Goal: Transaction & Acquisition: Purchase product/service

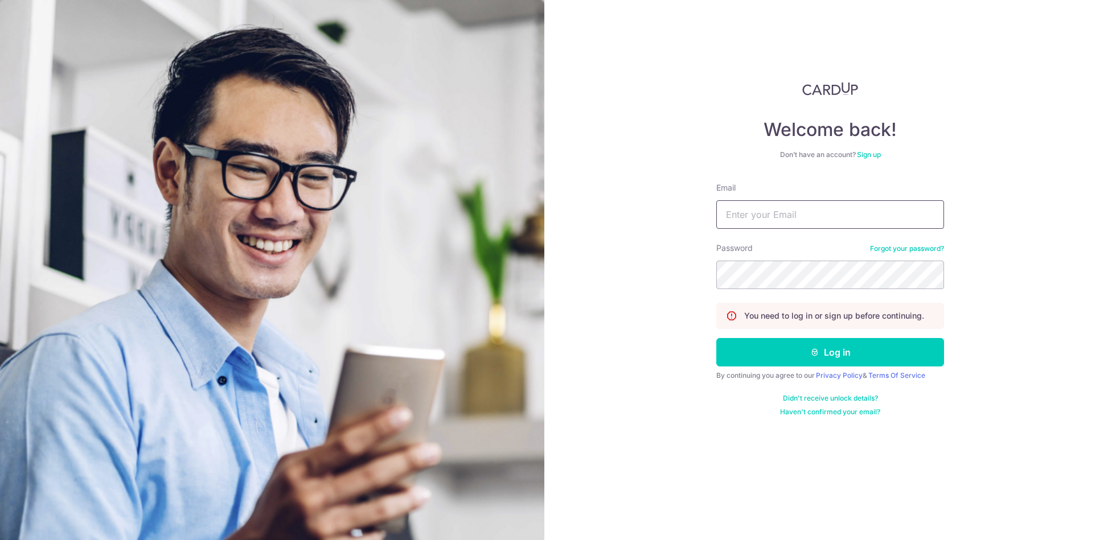
click at [762, 210] on input "Email" at bounding box center [830, 214] width 228 height 28
type input "tanujvijay@gmail.com"
click at [716, 338] on button "Log in" at bounding box center [830, 352] width 228 height 28
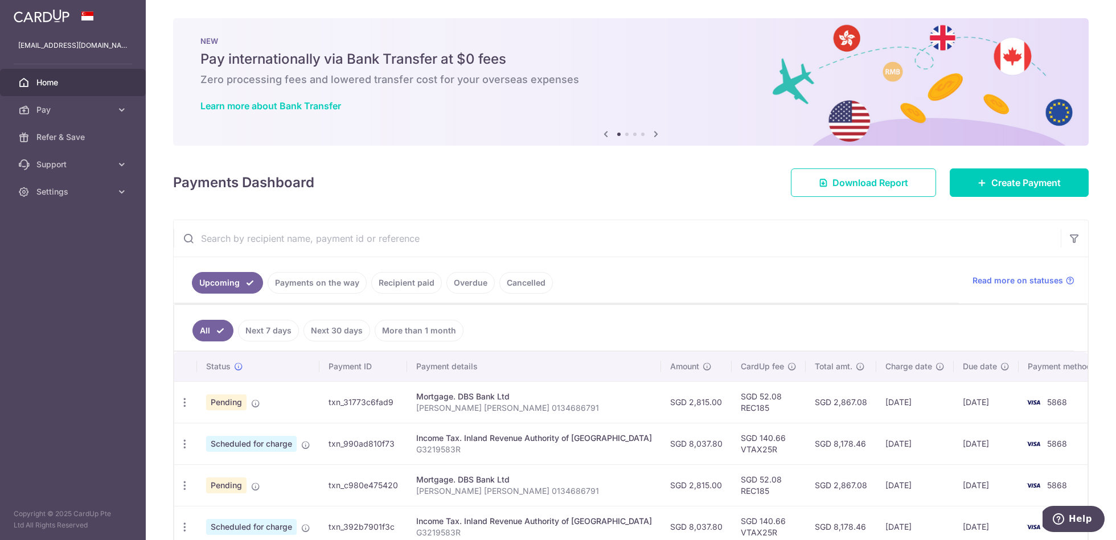
click at [649, 133] on icon at bounding box center [656, 134] width 14 height 14
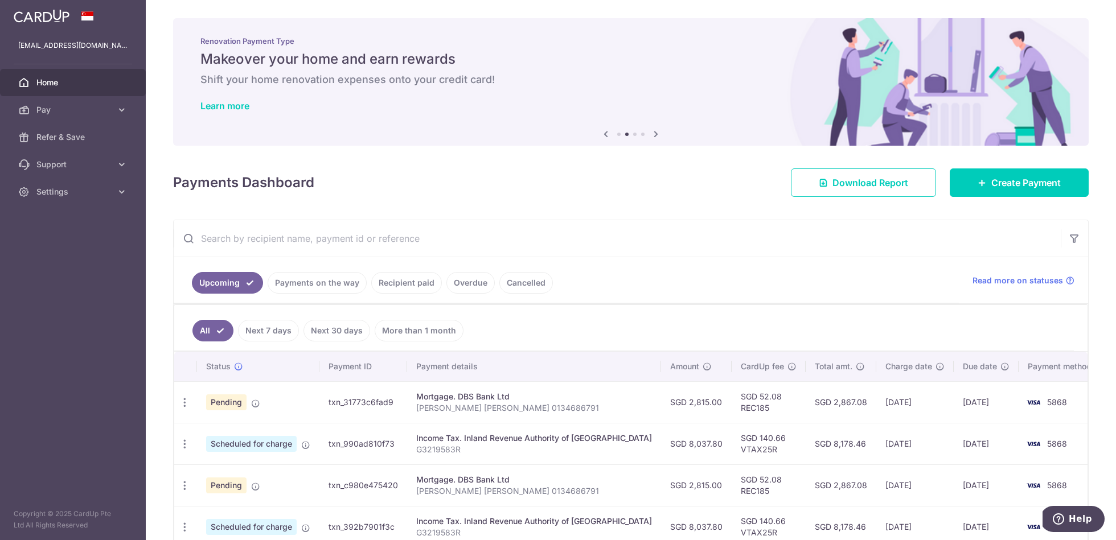
click at [652, 133] on icon at bounding box center [656, 134] width 14 height 14
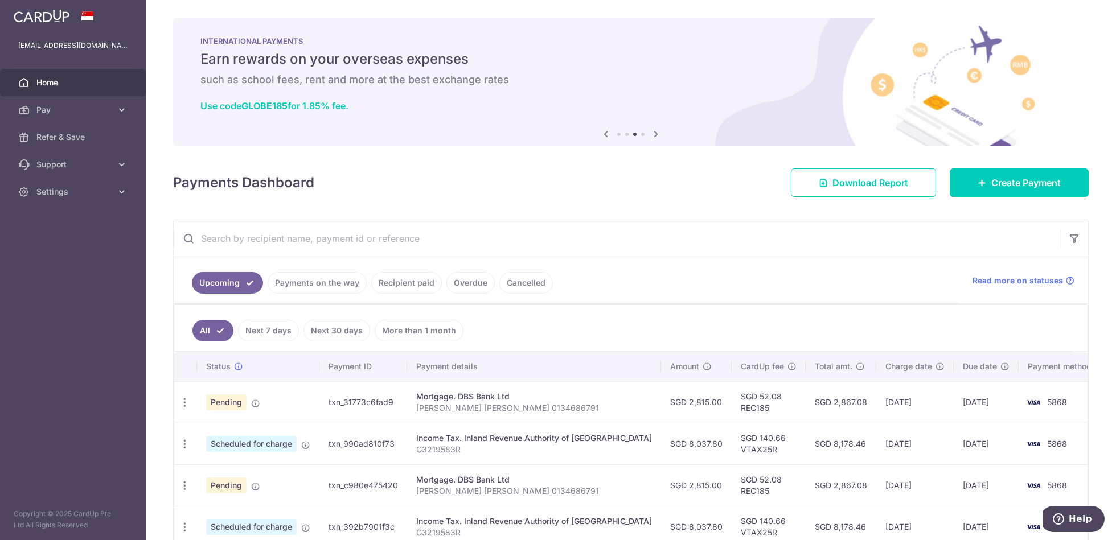
click at [652, 133] on icon at bounding box center [656, 134] width 14 height 14
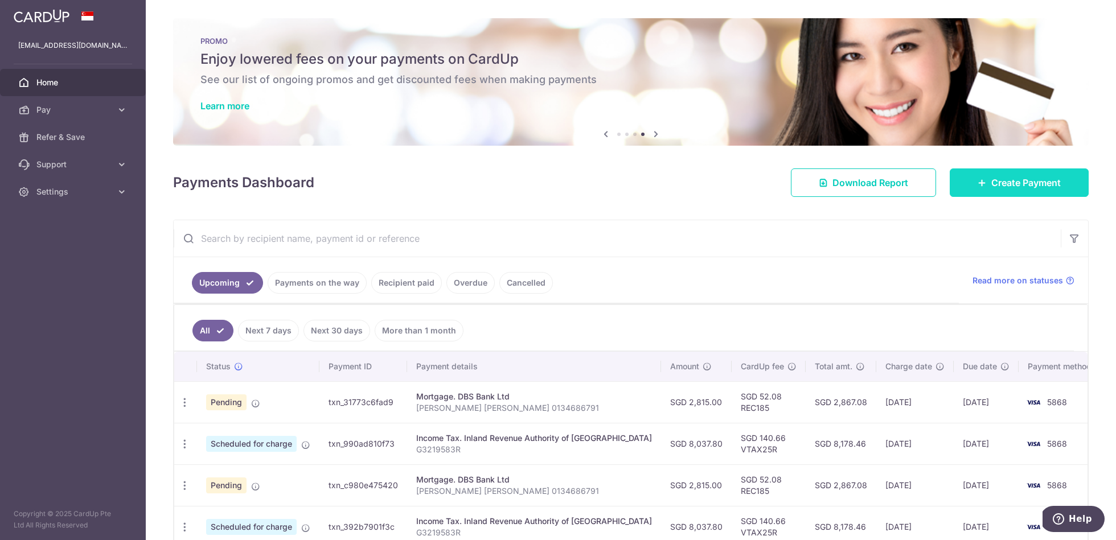
click at [999, 189] on link "Create Payment" at bounding box center [1018, 182] width 139 height 28
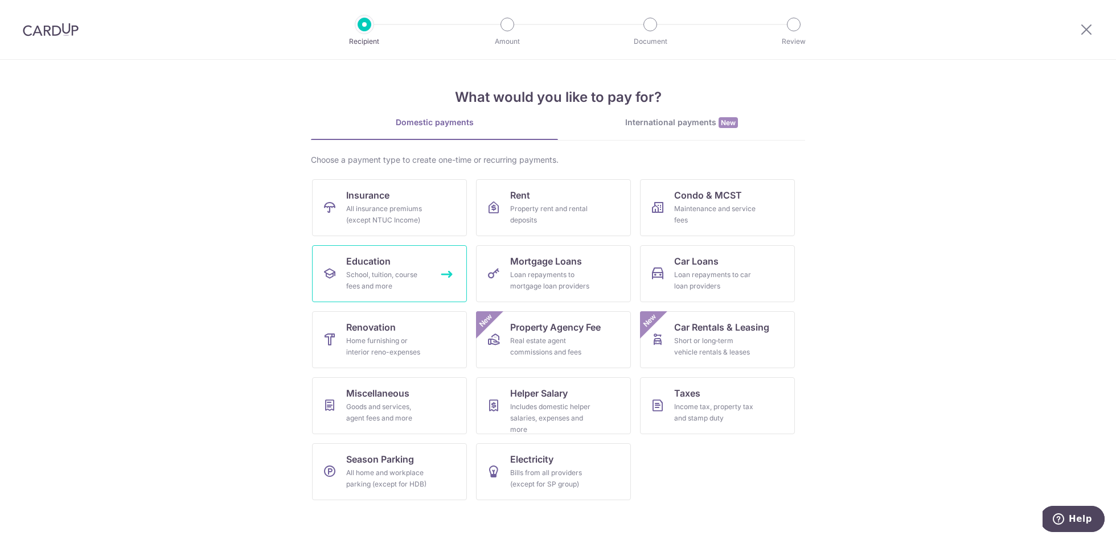
click at [414, 270] on div "School, tuition, course fees and more" at bounding box center [387, 280] width 82 height 23
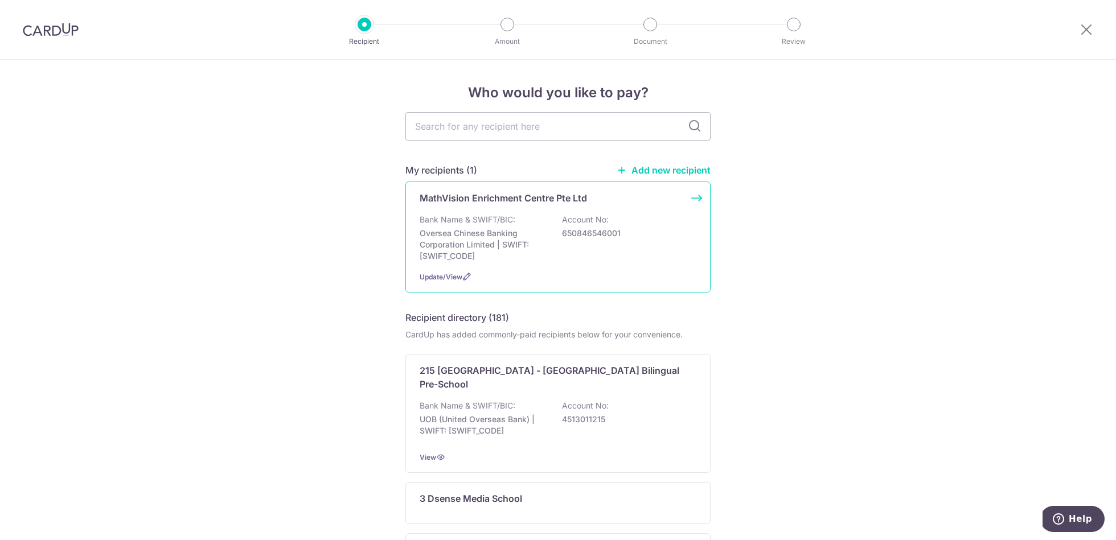
click at [490, 217] on p "Bank Name & SWIFT/BIC:" at bounding box center [468, 219] width 96 height 11
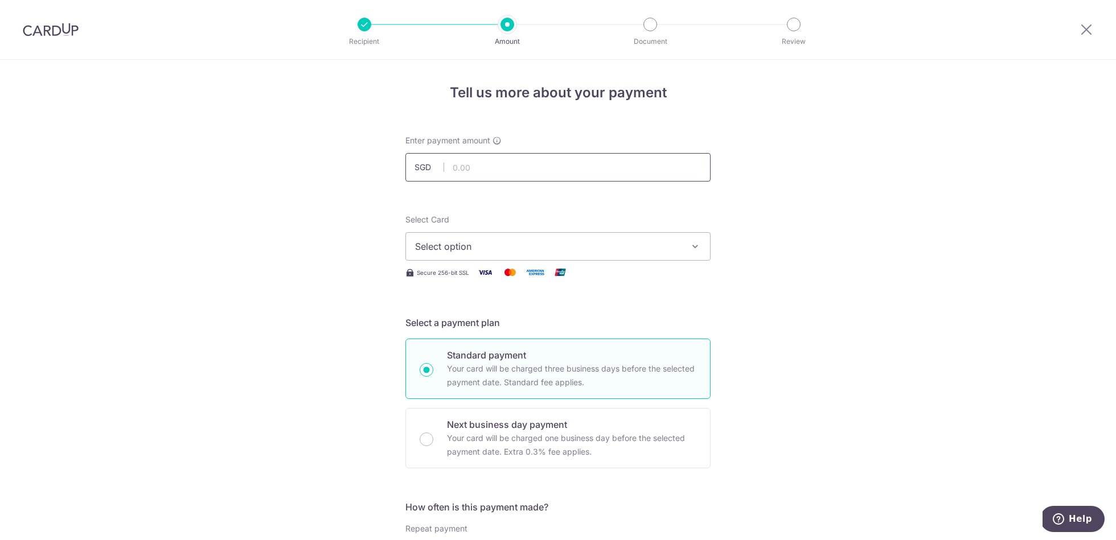
click at [460, 161] on input "text" at bounding box center [557, 167] width 305 height 28
type input "4,905.00"
click at [478, 244] on span "Select option" at bounding box center [547, 247] width 265 height 14
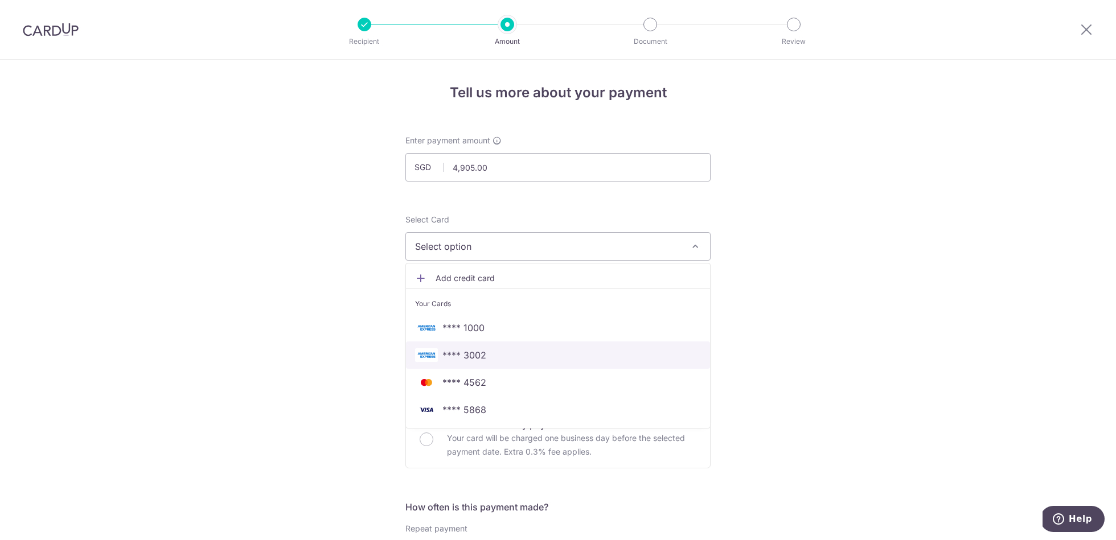
click at [482, 353] on span "**** 3002" at bounding box center [558, 355] width 286 height 14
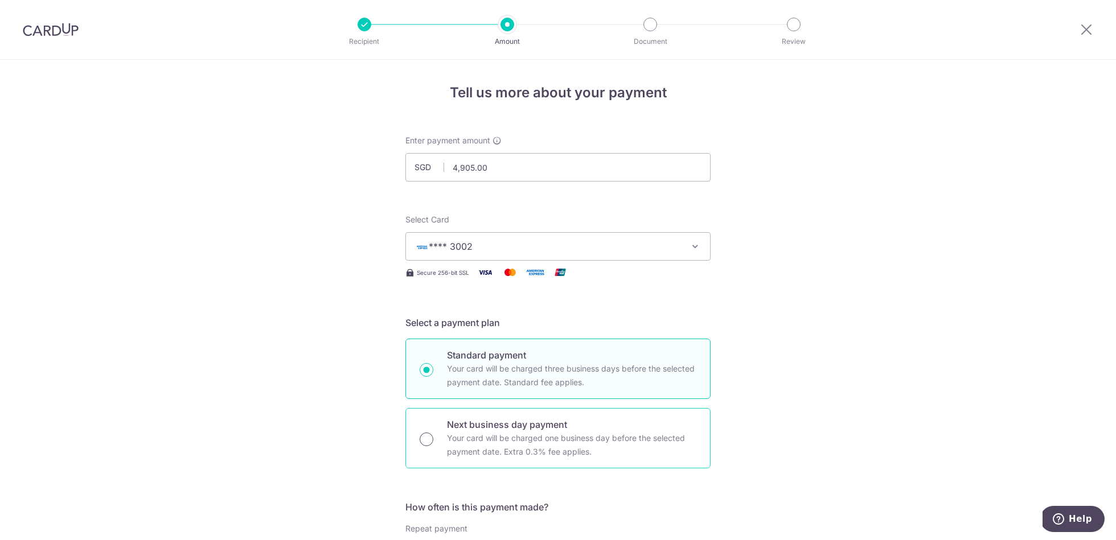
click at [423, 438] on input "Next business day payment Your card will be charged one business day before the…" at bounding box center [427, 440] width 14 height 14
radio input "true"
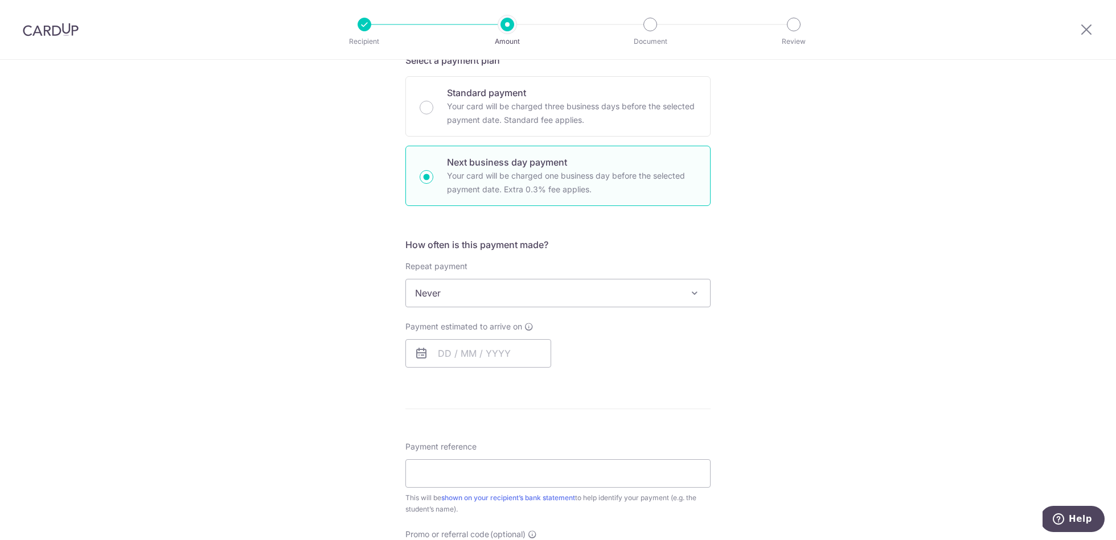
scroll to position [282, 0]
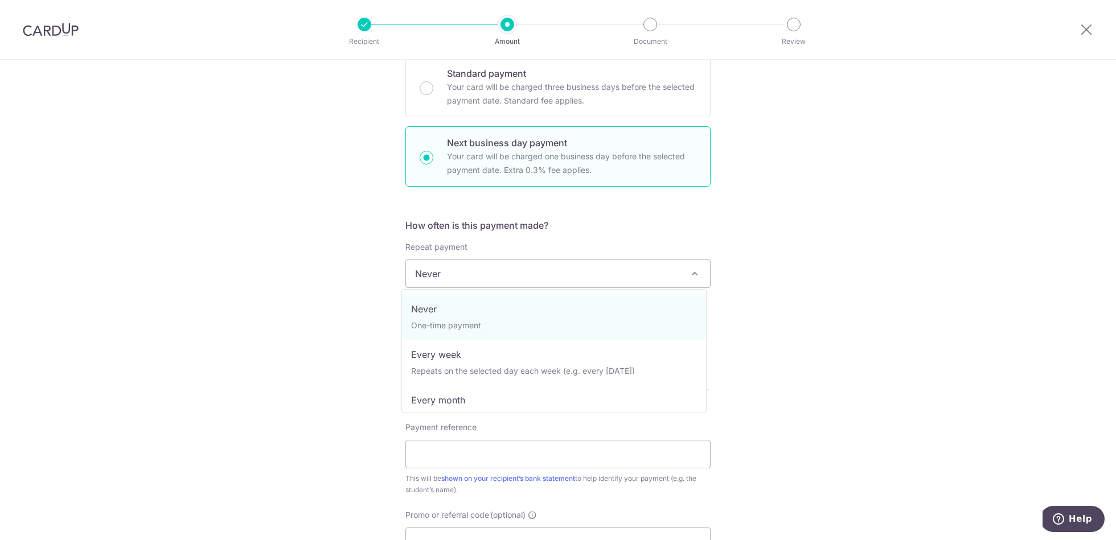
click at [550, 275] on span "Never" at bounding box center [558, 273] width 304 height 27
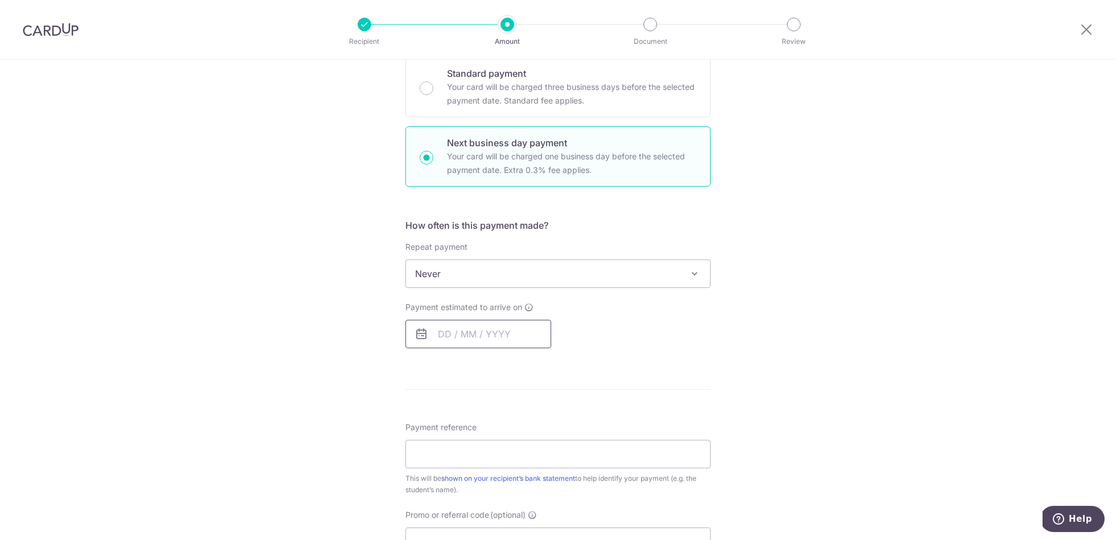
click at [447, 328] on input "text" at bounding box center [478, 334] width 146 height 28
click at [541, 459] on link "15" at bounding box center [542, 460] width 18 height 18
type input "15/08/2025"
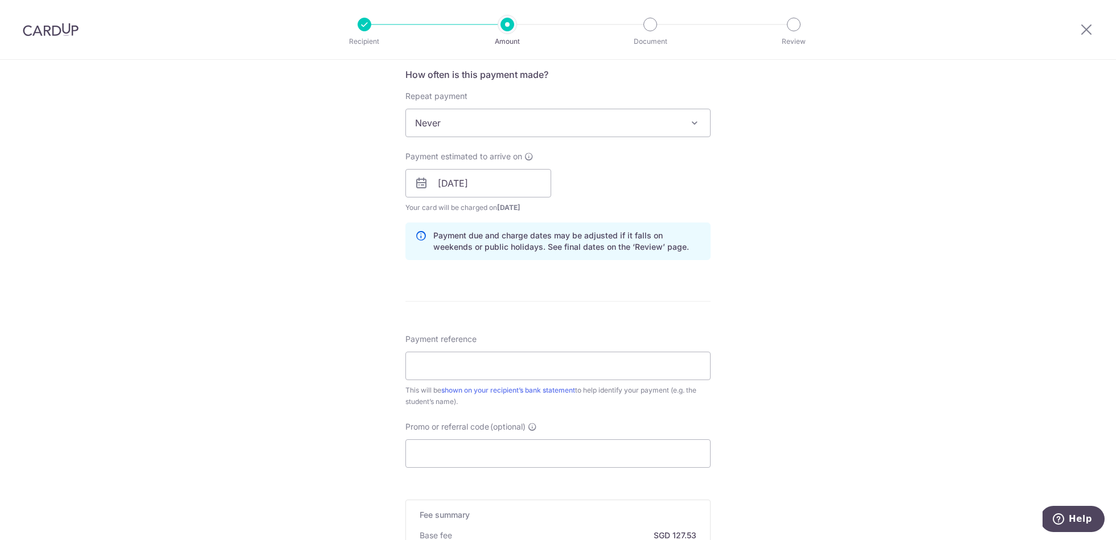
scroll to position [462, 0]
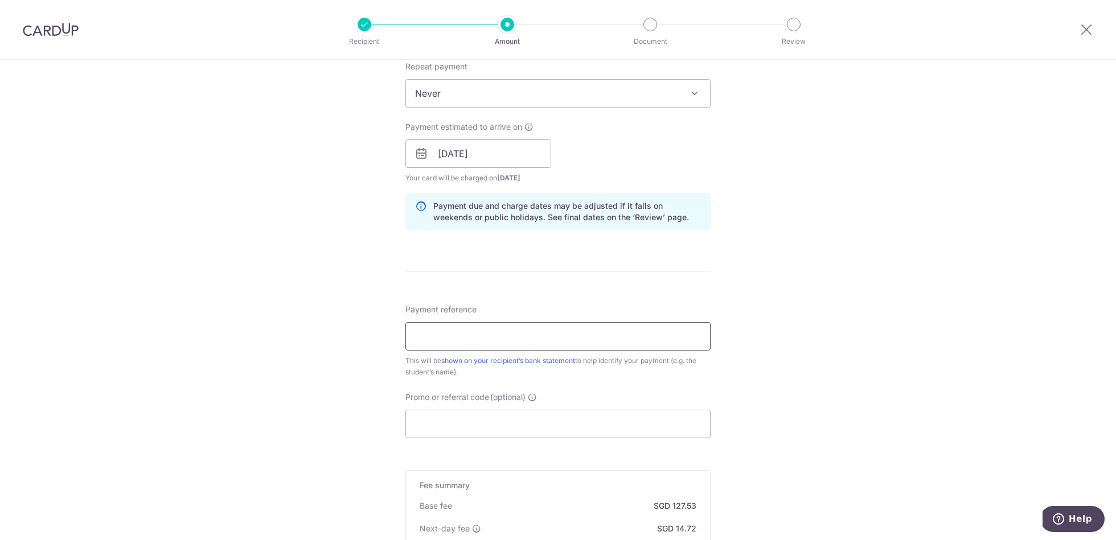
click at [480, 330] on input "Payment reference" at bounding box center [557, 336] width 305 height 28
type input "Rishit Vijay"
click at [813, 312] on div "Tell us more about your payment Enter payment amount SGD 4,905.00 4905.00 Selec…" at bounding box center [558, 164] width 1116 height 1132
click at [478, 425] on input "Promo or referral code (optional)" at bounding box center [557, 424] width 305 height 28
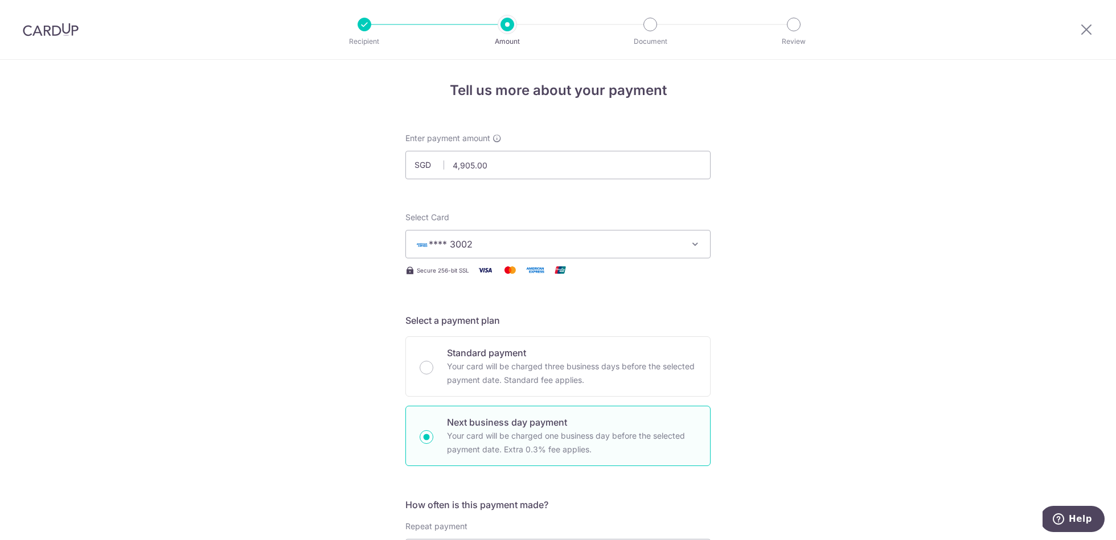
scroll to position [2, 0]
click at [547, 245] on span "**** 3002" at bounding box center [547, 245] width 265 height 14
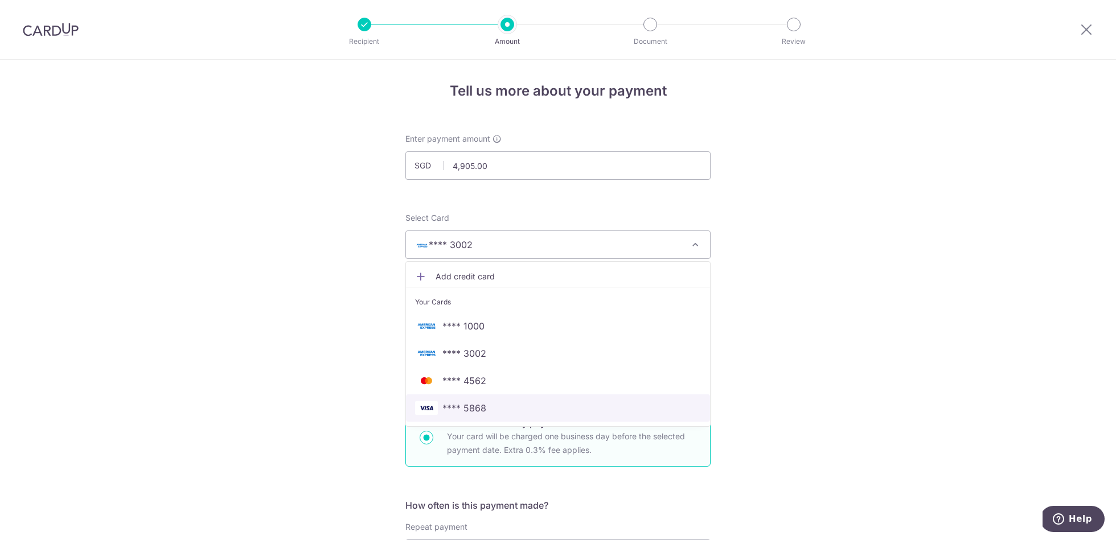
click at [512, 408] on span "**** 5868" at bounding box center [558, 408] width 286 height 14
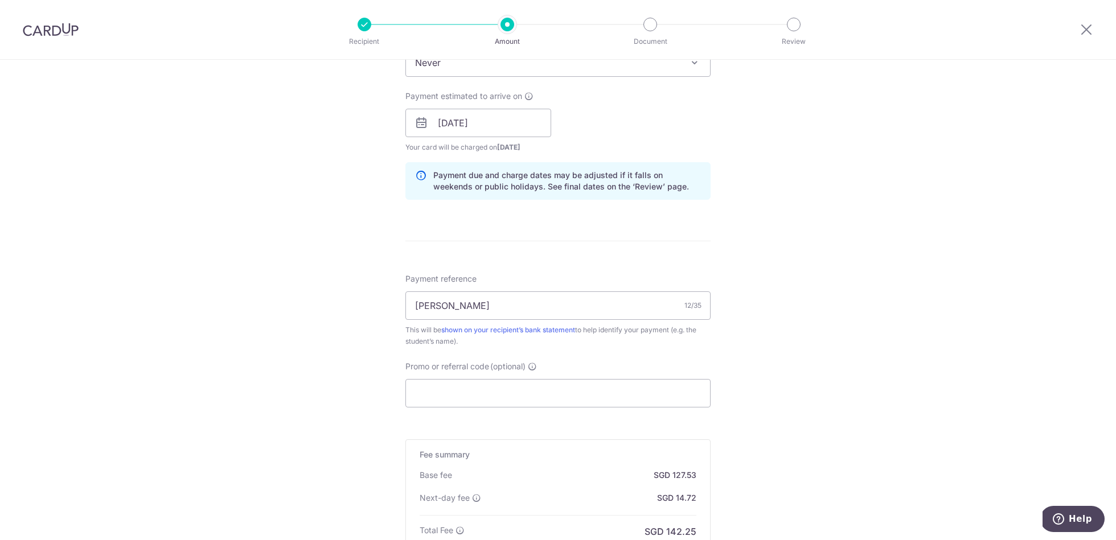
scroll to position [513, 0]
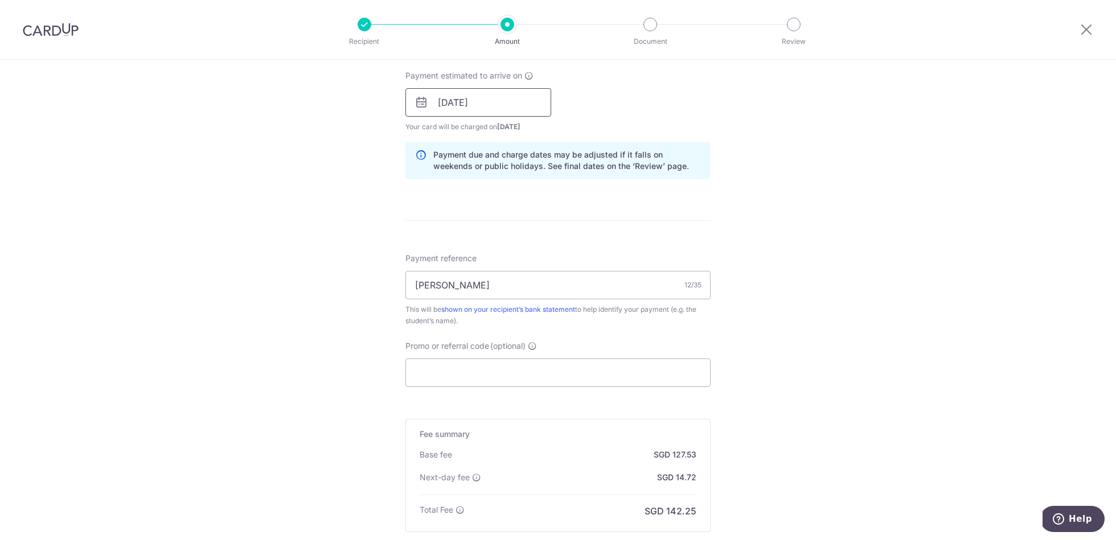
click at [487, 104] on input "15/08/2025" at bounding box center [478, 102] width 146 height 28
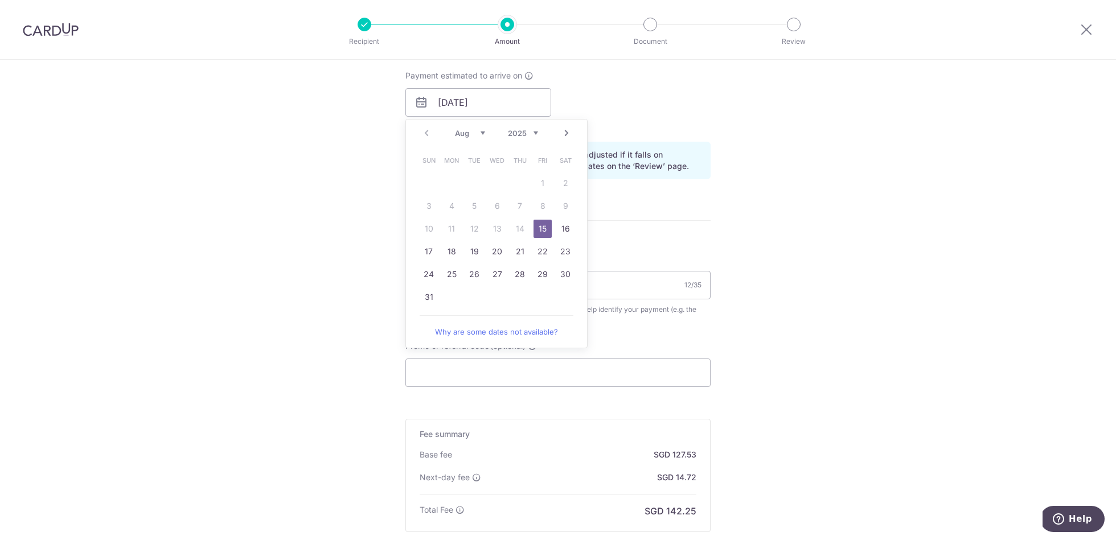
click at [535, 231] on link "15" at bounding box center [542, 229] width 18 height 18
click at [551, 368] on input "Promo or referral code (optional)" at bounding box center [557, 373] width 305 height 28
click at [500, 365] on input "Promo or referral code (optional)" at bounding box center [557, 373] width 305 height 28
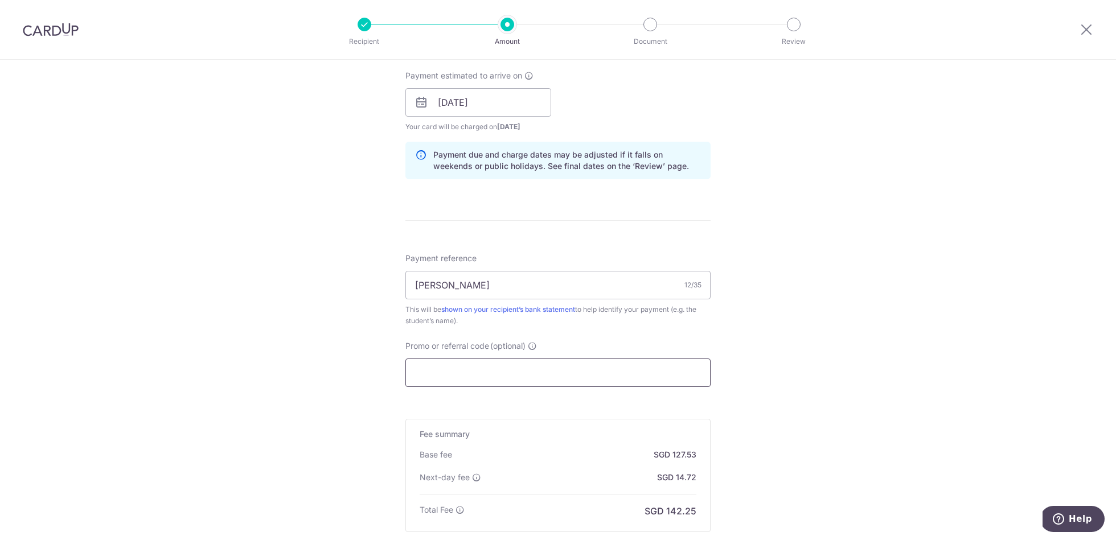
click at [467, 372] on input "Promo or referral code (optional)" at bounding box center [557, 373] width 305 height 28
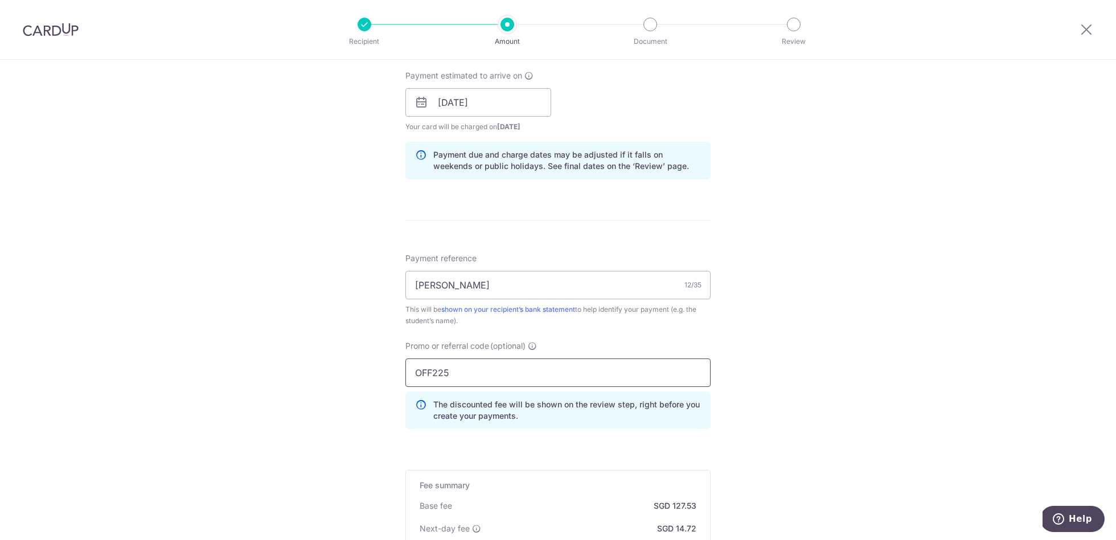
type input "OFF225"
click at [800, 390] on div "Tell us more about your payment Enter payment amount SGD 4,905.00 4905.00 Selec…" at bounding box center [558, 137] width 1116 height 1183
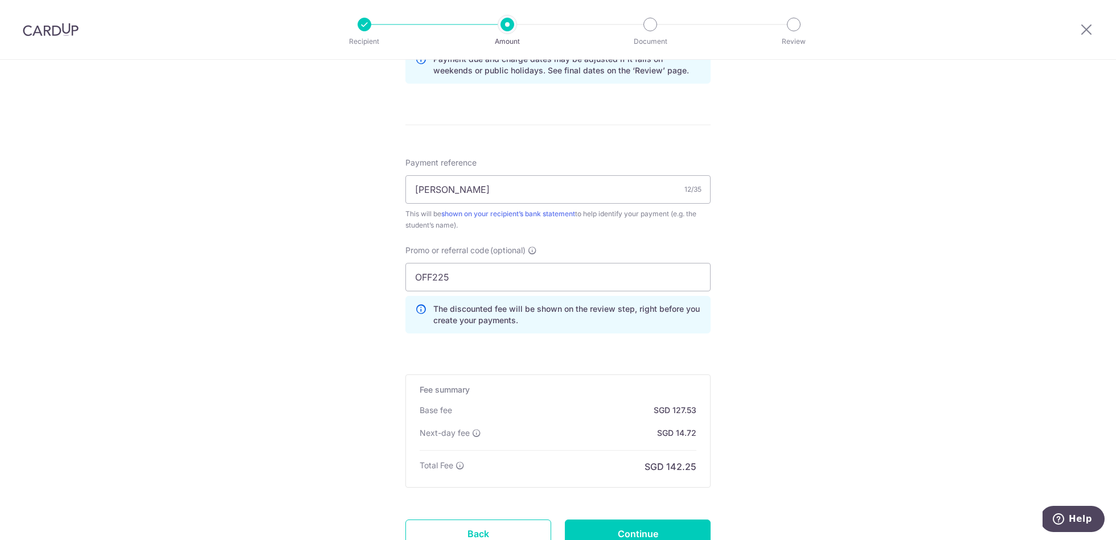
scroll to position [699, 0]
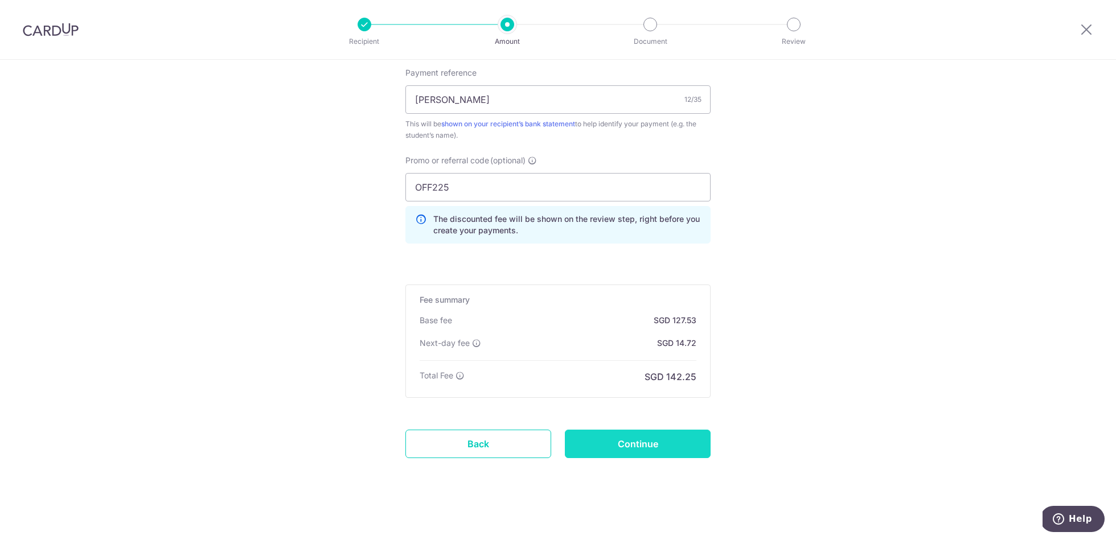
click at [635, 444] on input "Continue" at bounding box center [638, 444] width 146 height 28
type input "Create Schedule"
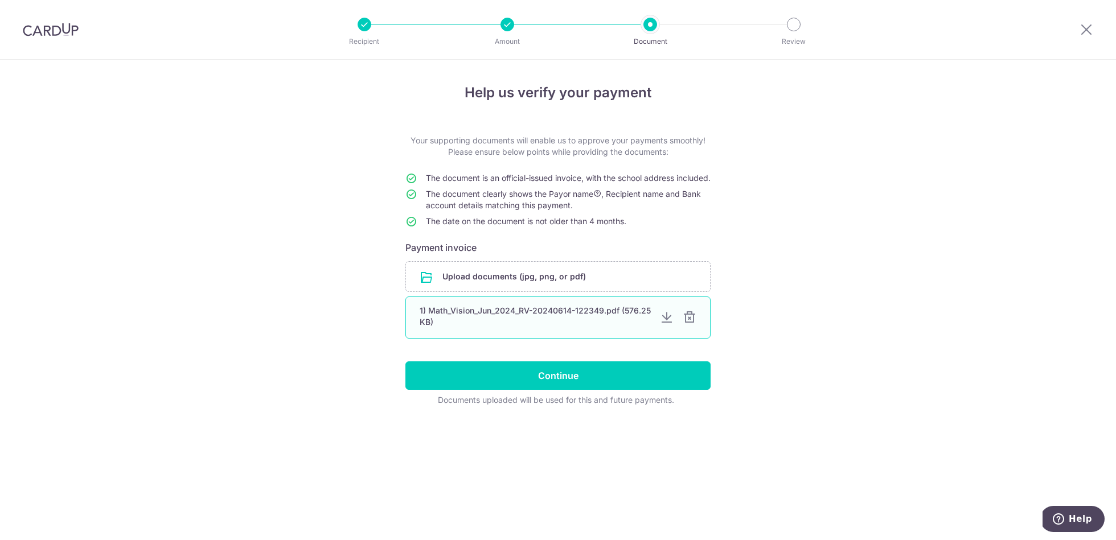
click at [667, 324] on div at bounding box center [667, 318] width 14 height 14
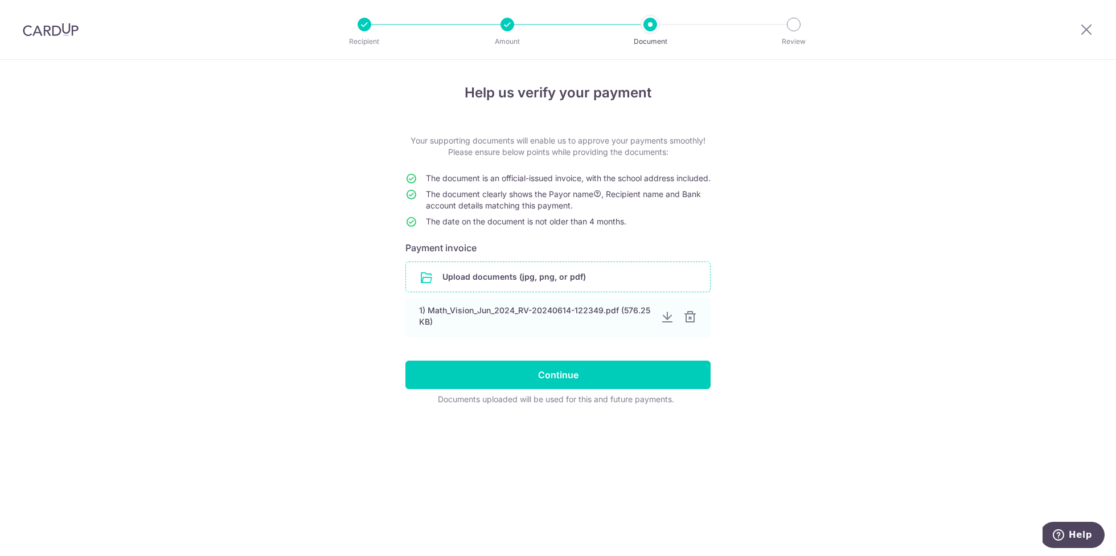
click at [534, 286] on input "file" at bounding box center [558, 277] width 304 height 30
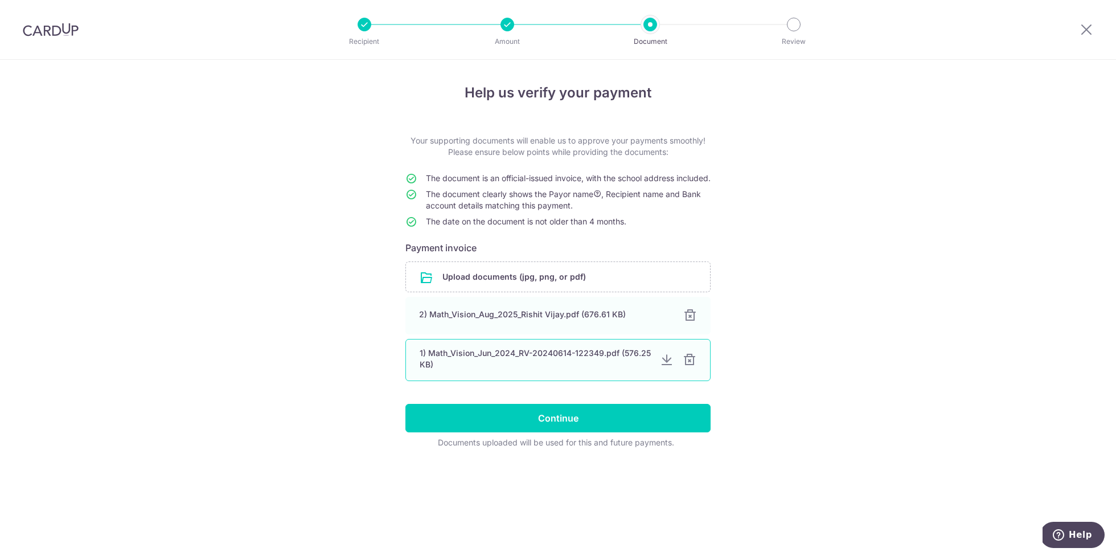
click at [667, 367] on div at bounding box center [667, 360] width 14 height 14
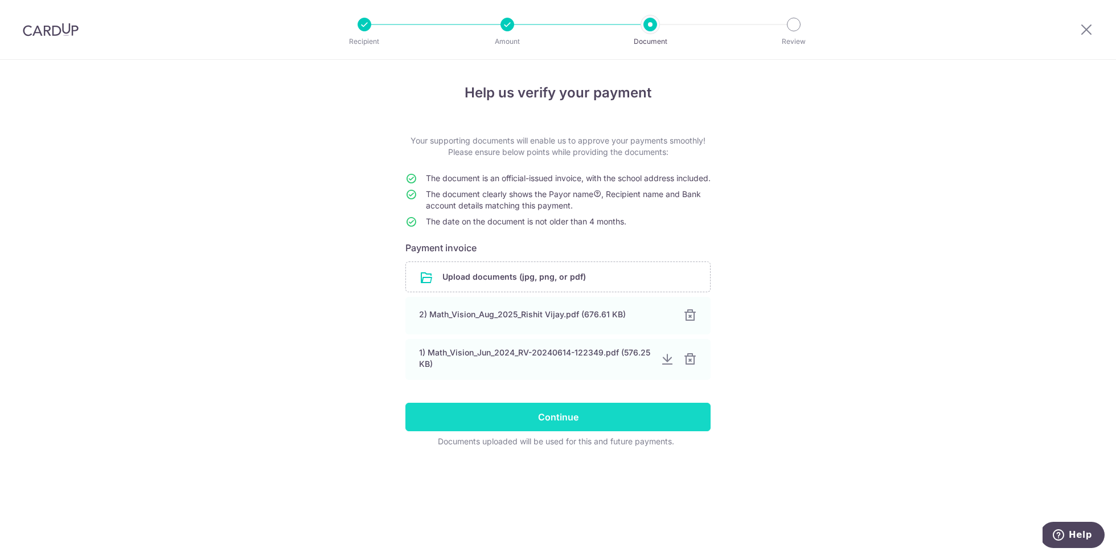
click at [581, 427] on input "Continue" at bounding box center [557, 416] width 305 height 28
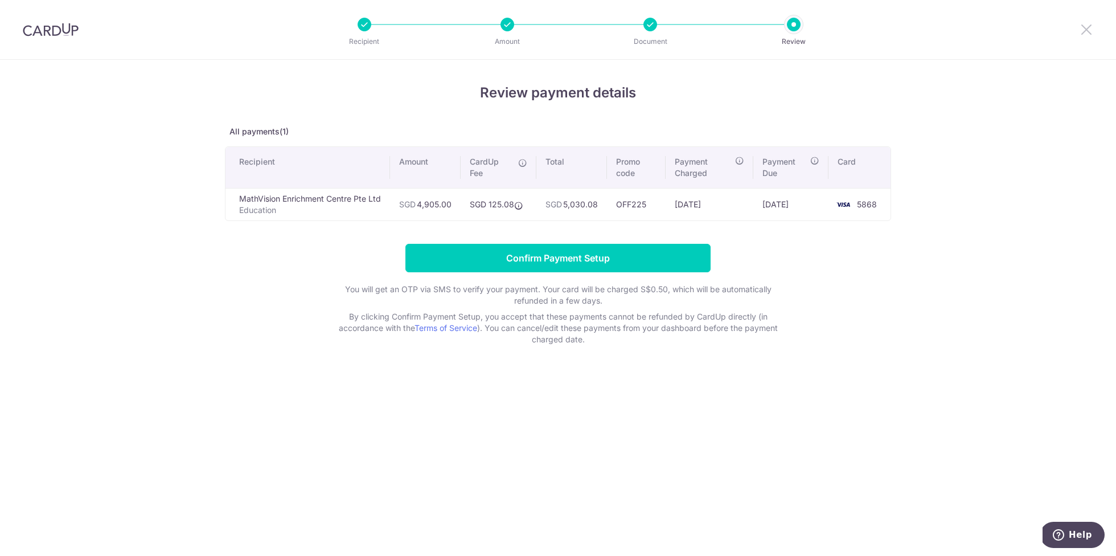
click at [1087, 31] on icon at bounding box center [1086, 29] width 14 height 14
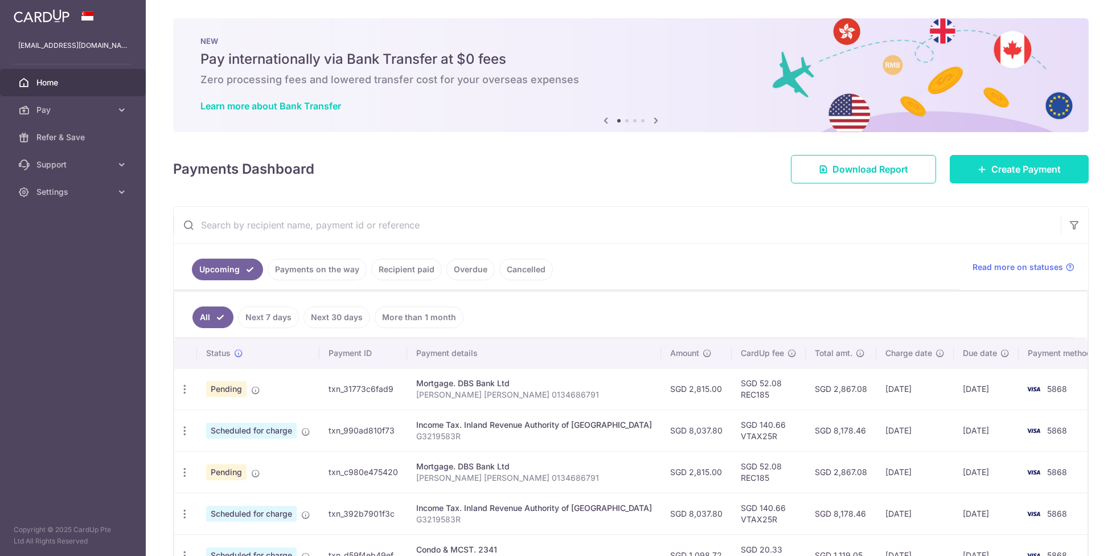
click at [991, 170] on span "Create Payment" at bounding box center [1025, 169] width 69 height 14
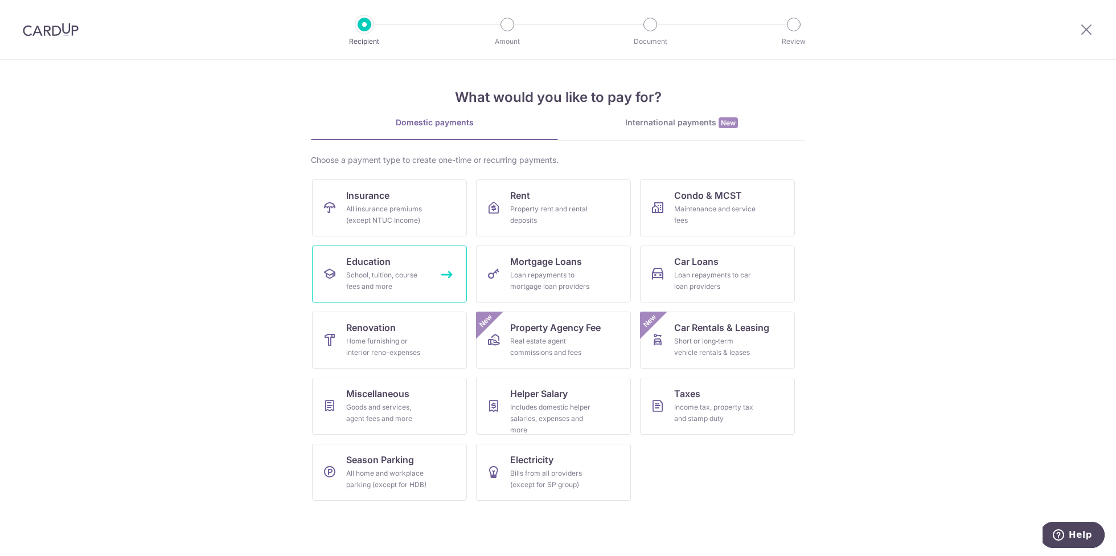
click at [347, 272] on div "School, tuition, course fees and more" at bounding box center [387, 280] width 82 height 23
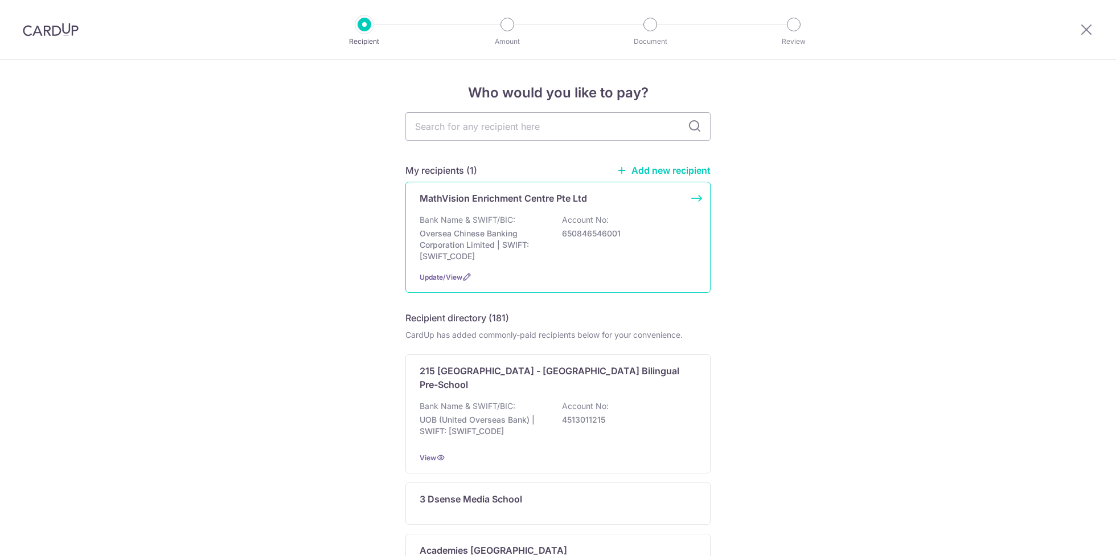
click at [480, 223] on p "Bank Name & SWIFT/BIC:" at bounding box center [468, 219] width 96 height 11
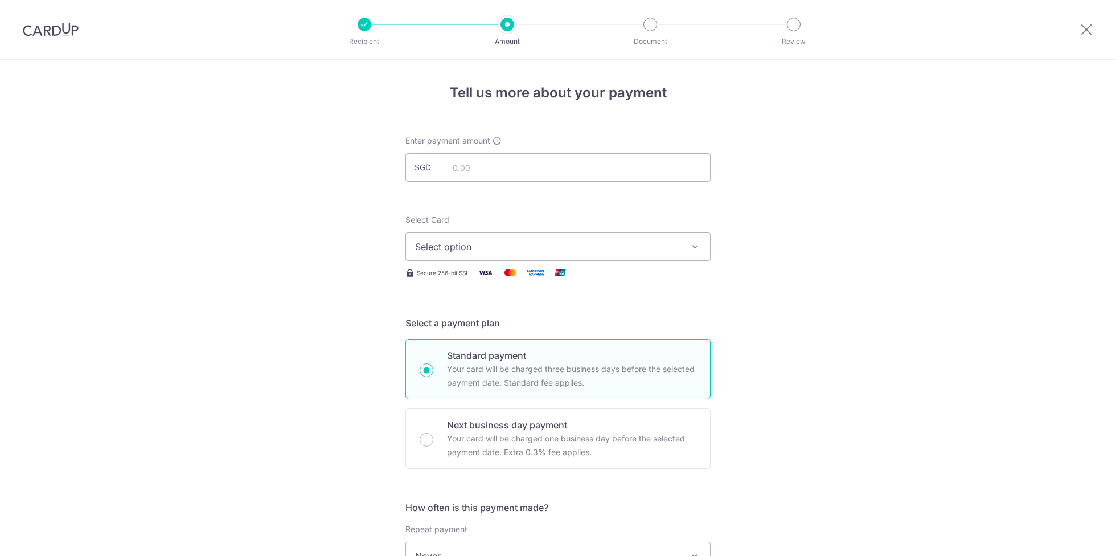
click at [492, 245] on span "Select option" at bounding box center [547, 247] width 265 height 14
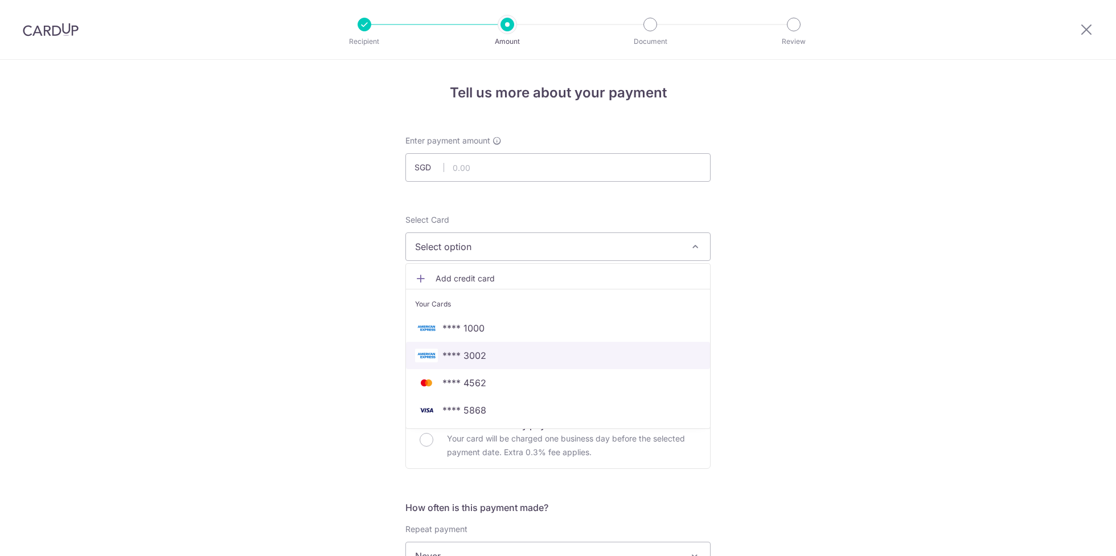
click at [483, 352] on span "**** 3002" at bounding box center [558, 355] width 286 height 14
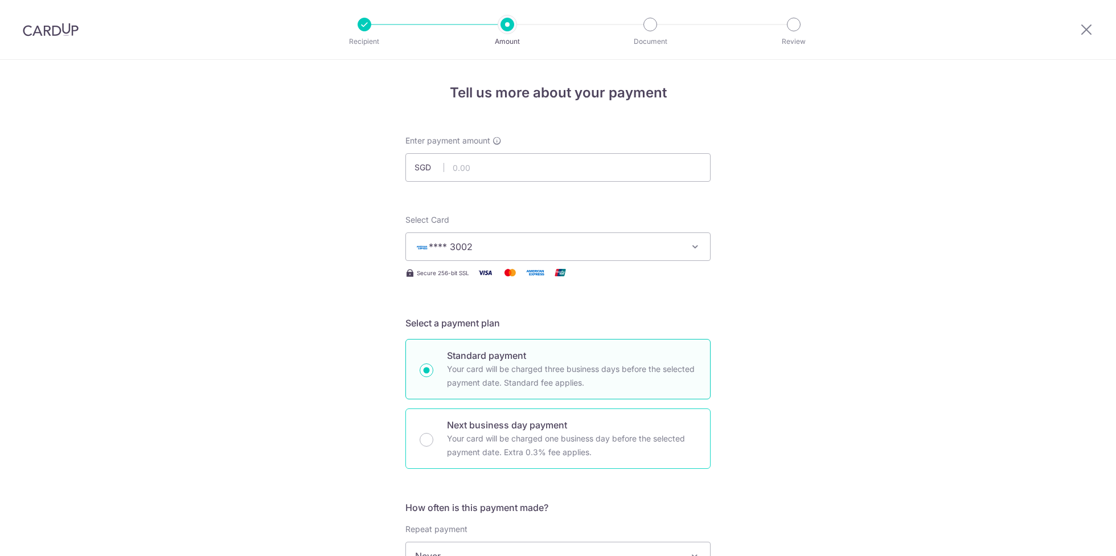
click at [554, 438] on p "Your card will be charged one business day before the selected payment date. Ex…" at bounding box center [571, 444] width 249 height 27
click at [433, 438] on input "Next business day payment Your card will be charged one business day before the…" at bounding box center [427, 440] width 14 height 14
radio input "false"
radio input "true"
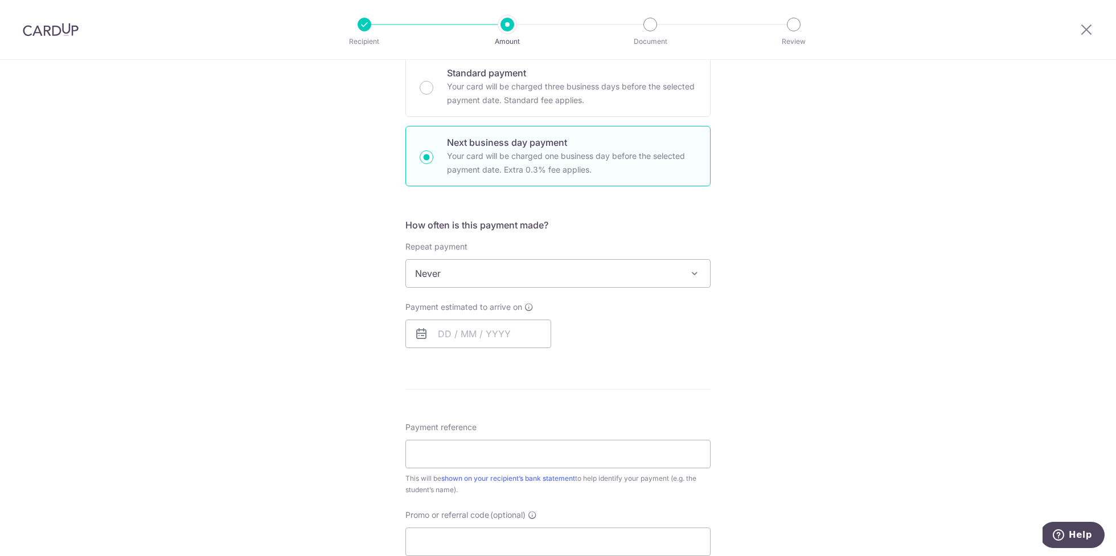
scroll to position [293, 0]
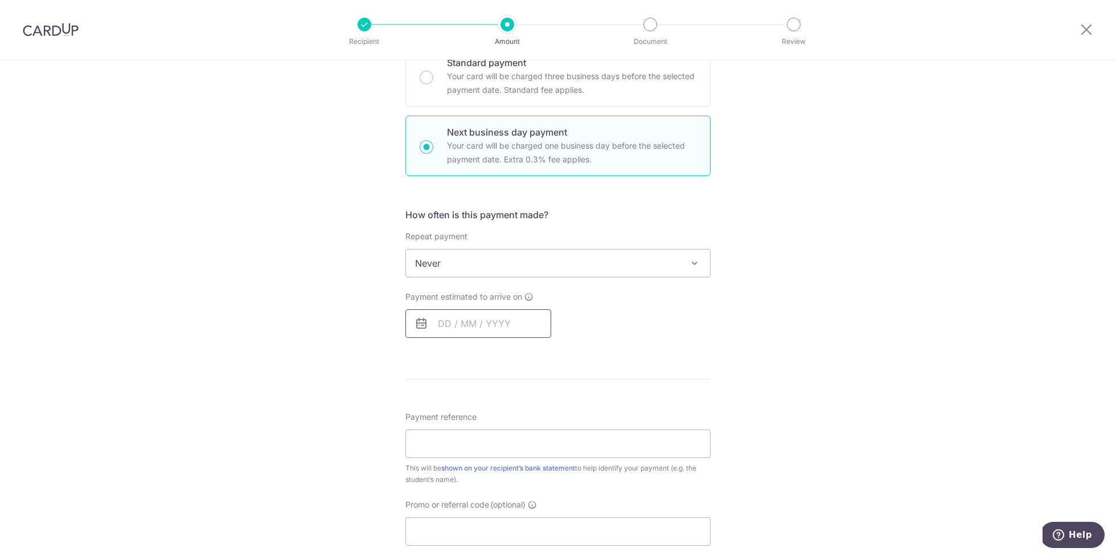
click at [445, 320] on input "text" at bounding box center [478, 323] width 146 height 28
click at [541, 453] on link "15" at bounding box center [542, 450] width 18 height 18
type input "15/08/2025"
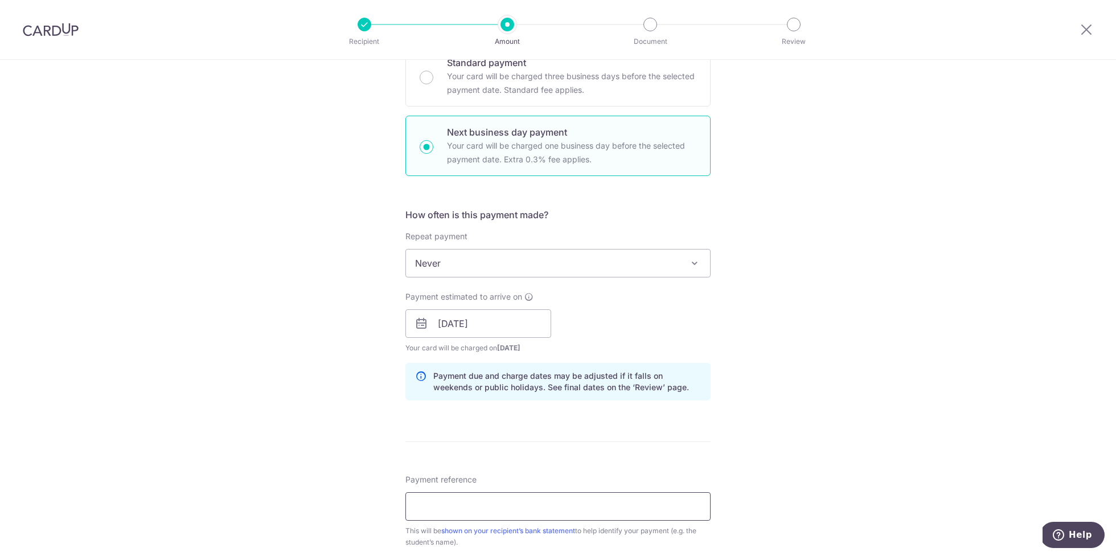
click at [459, 504] on input "Payment reference" at bounding box center [557, 506] width 305 height 28
type input "Rishit Vijay"
click at [881, 451] on div "Tell us more about your payment Enter payment amount SGD Select Card **** 3002 …" at bounding box center [558, 333] width 1116 height 1132
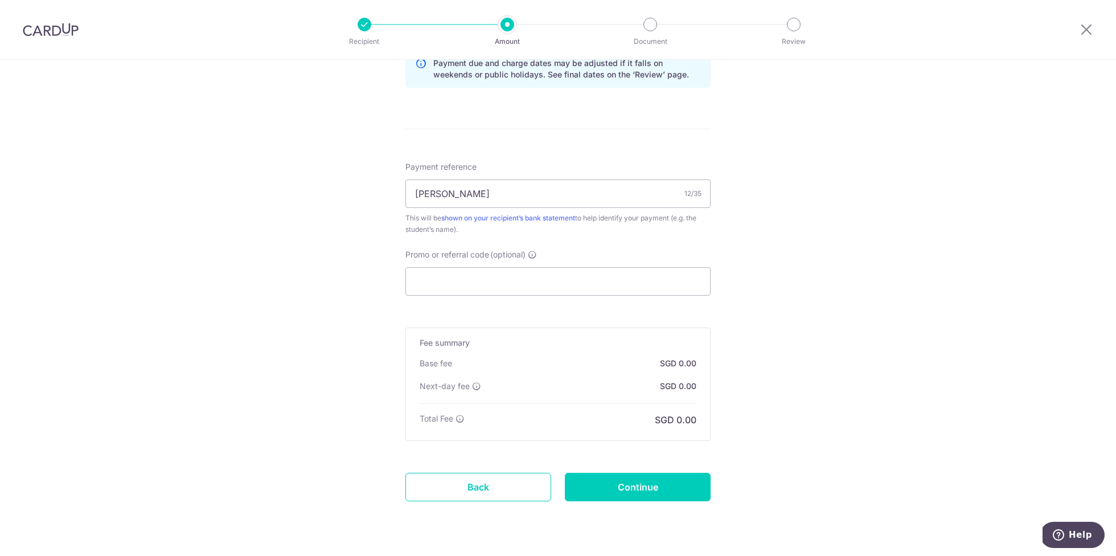
scroll to position [606, 0]
click at [461, 278] on input "Promo or referral code (optional)" at bounding box center [557, 280] width 305 height 28
click at [857, 320] on div "Tell us more about your payment Enter payment amount SGD Select Card **** 3002 …" at bounding box center [558, 20] width 1116 height 1132
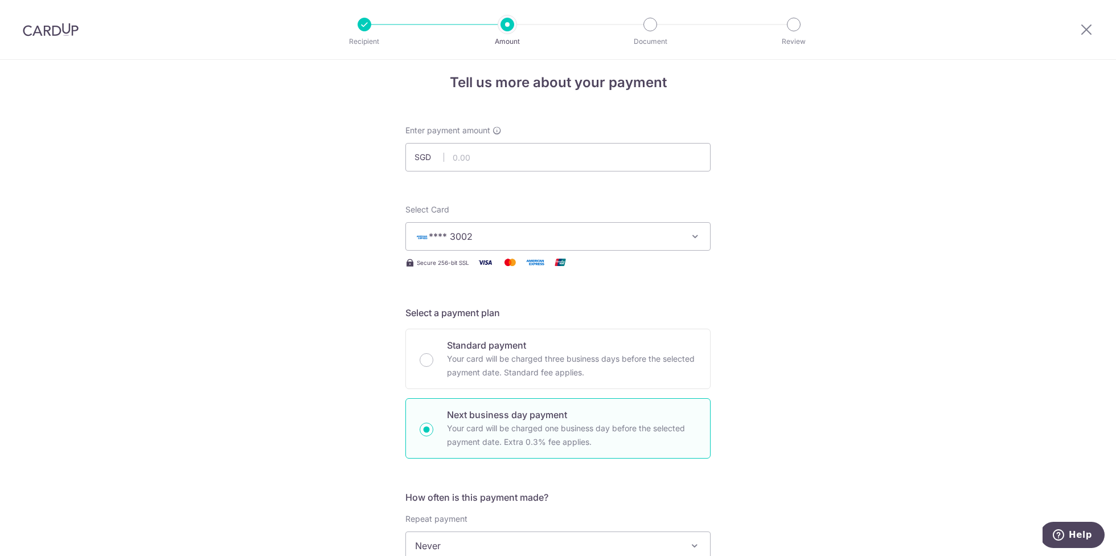
scroll to position [0, 0]
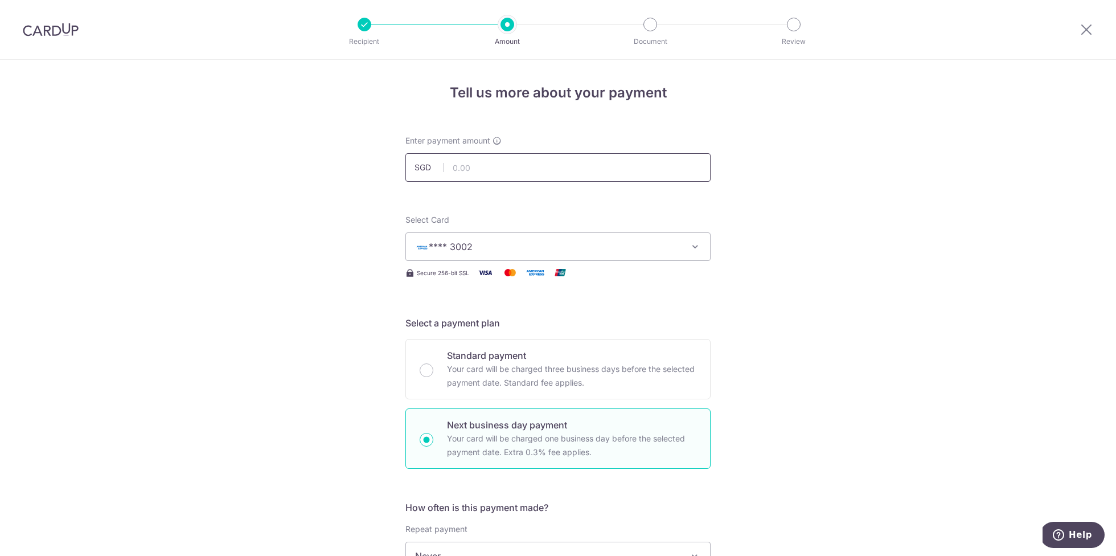
click at [464, 163] on input "text" at bounding box center [557, 167] width 305 height 28
type input "4,905.00"
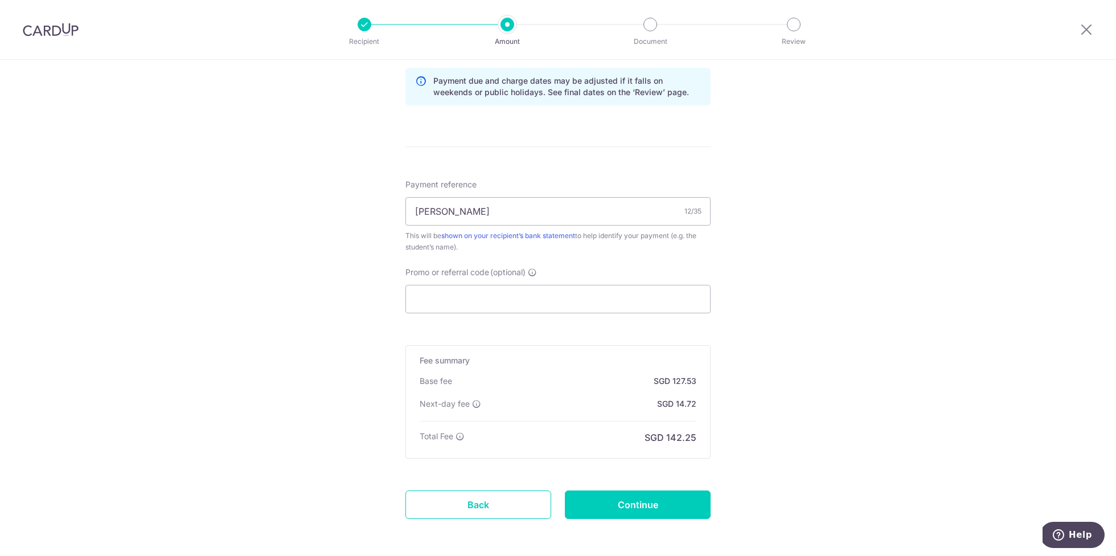
scroll to position [633, 0]
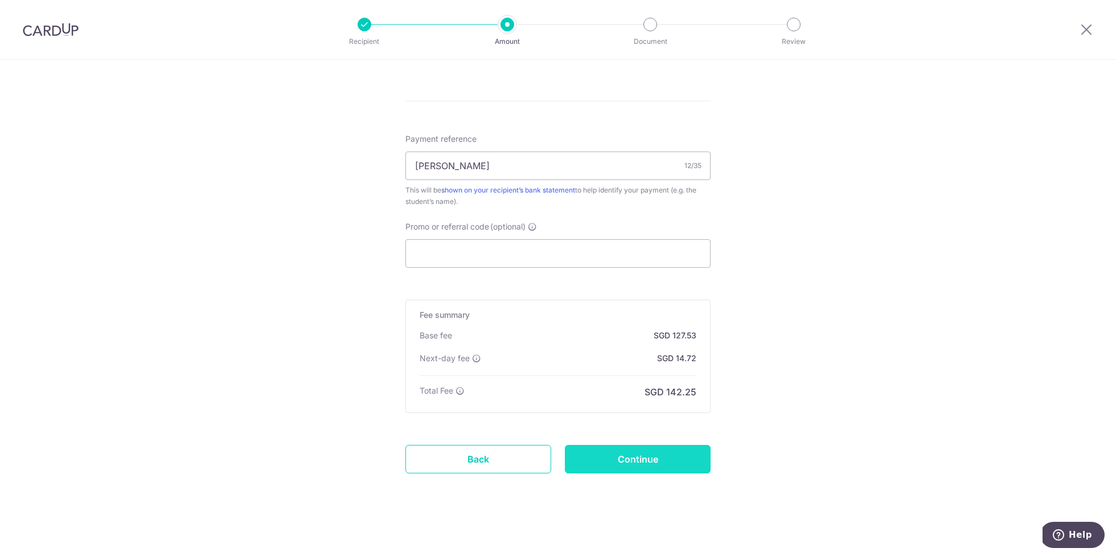
click at [636, 459] on input "Continue" at bounding box center [638, 459] width 146 height 28
type input "Create Schedule"
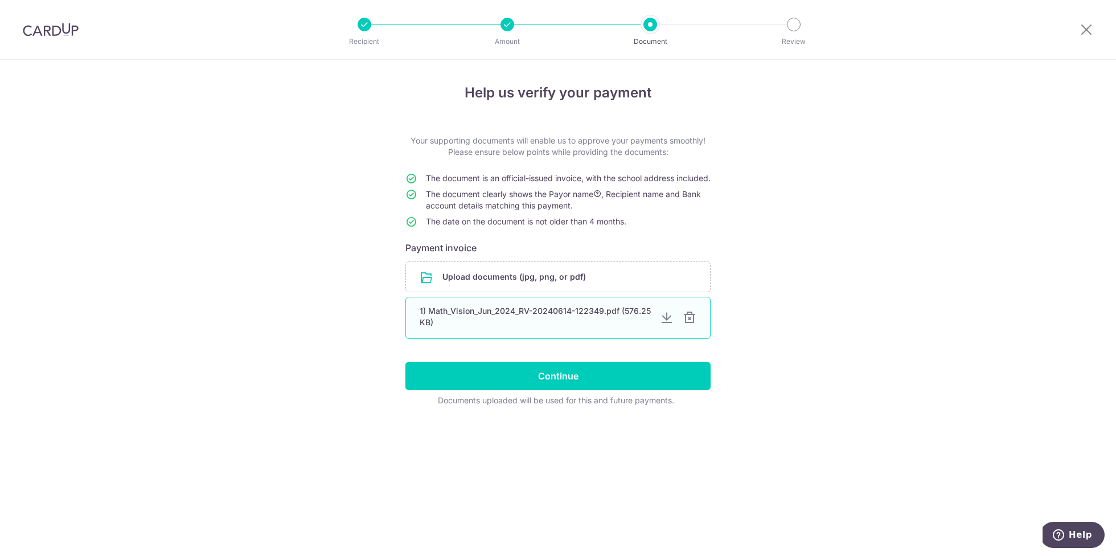
click at [690, 324] on div at bounding box center [689, 318] width 14 height 14
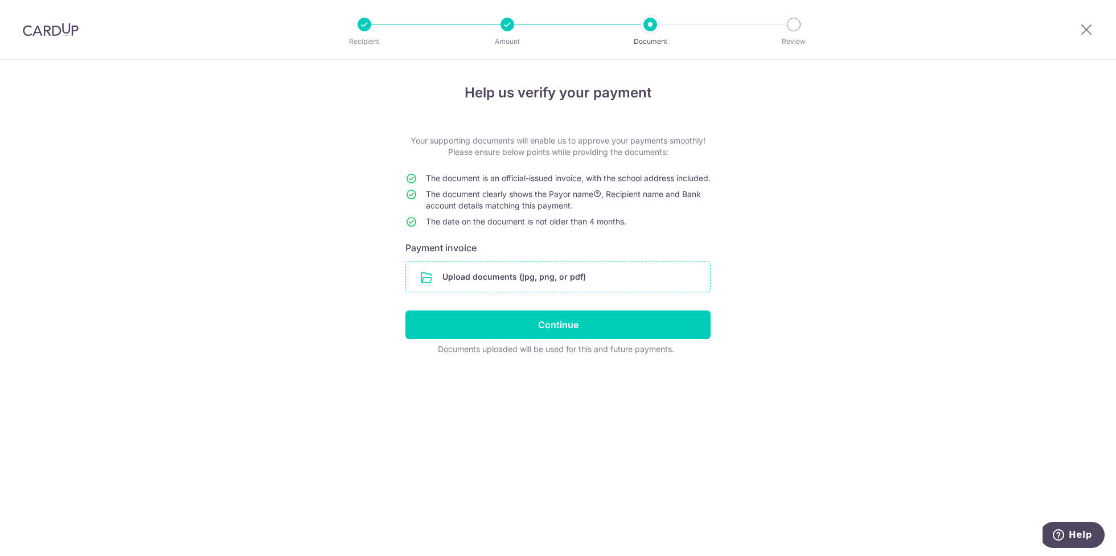
click at [516, 283] on input "file" at bounding box center [558, 277] width 304 height 30
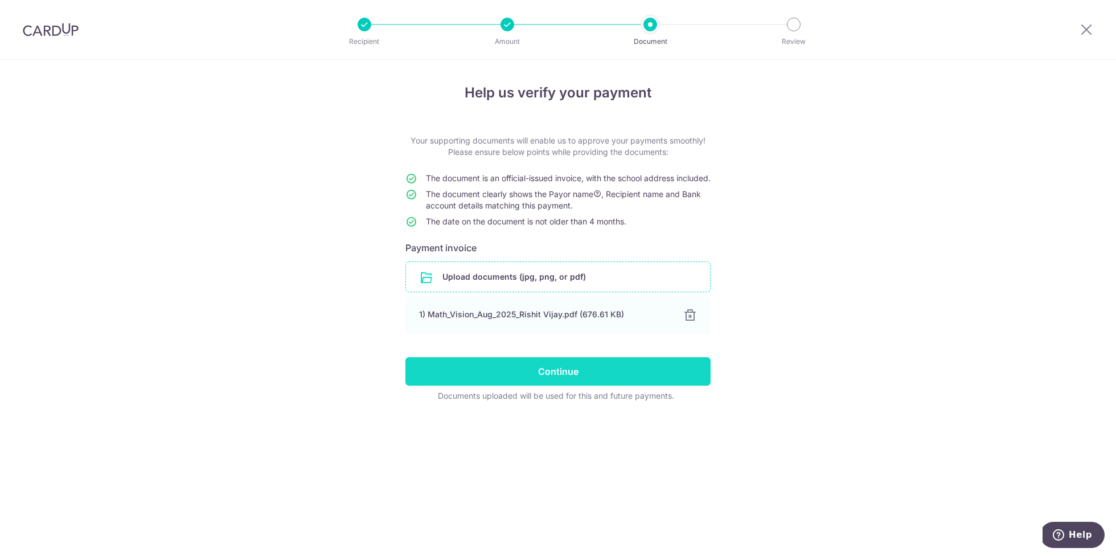
click at [588, 384] on input "Continue" at bounding box center [557, 371] width 305 height 28
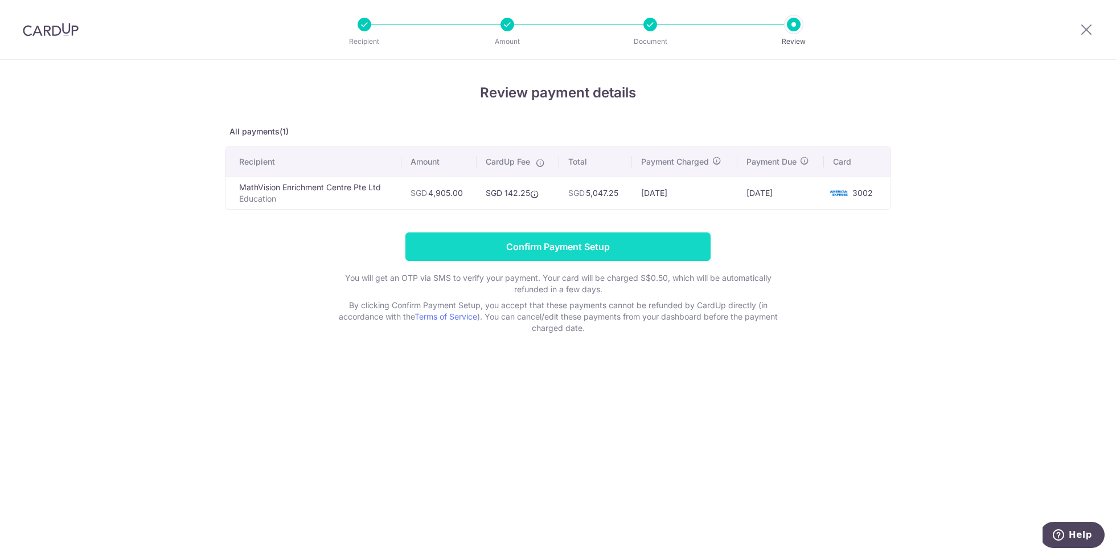
click at [586, 243] on input "Confirm Payment Setup" at bounding box center [557, 246] width 305 height 28
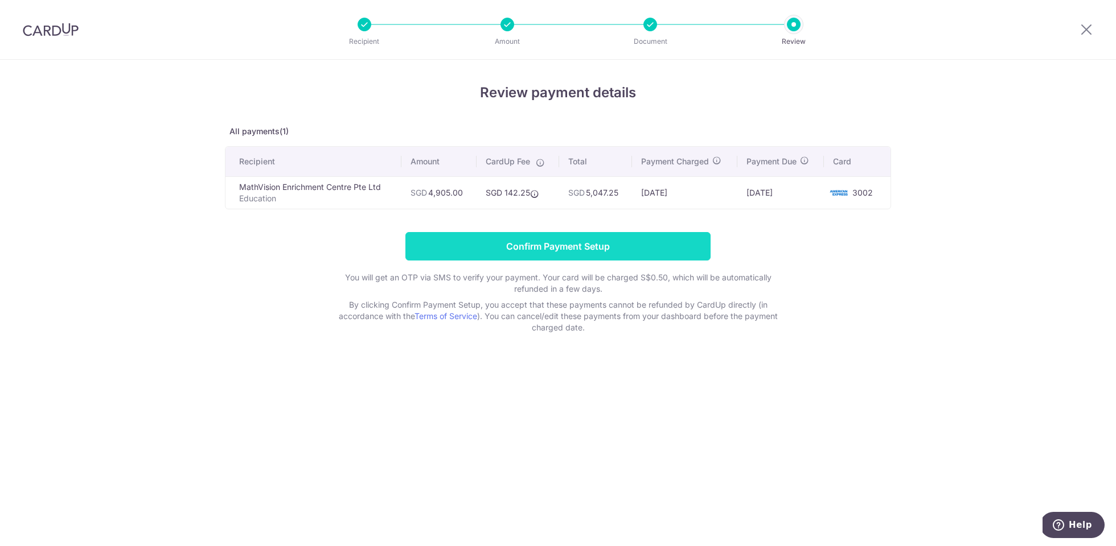
click at [564, 245] on input "Confirm Payment Setup" at bounding box center [557, 246] width 305 height 28
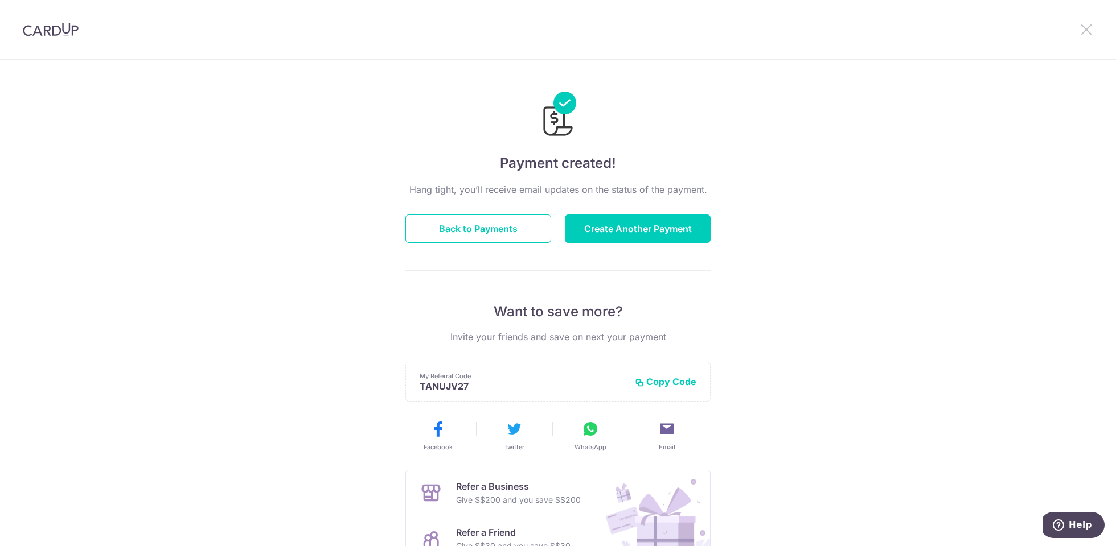
click at [1085, 31] on icon at bounding box center [1086, 29] width 14 height 14
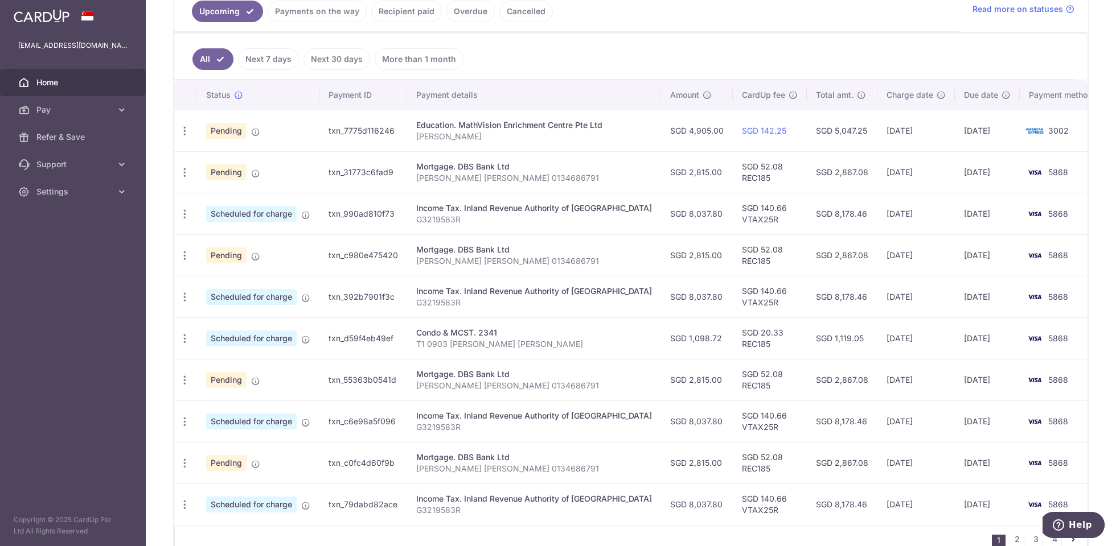
scroll to position [261, 0]
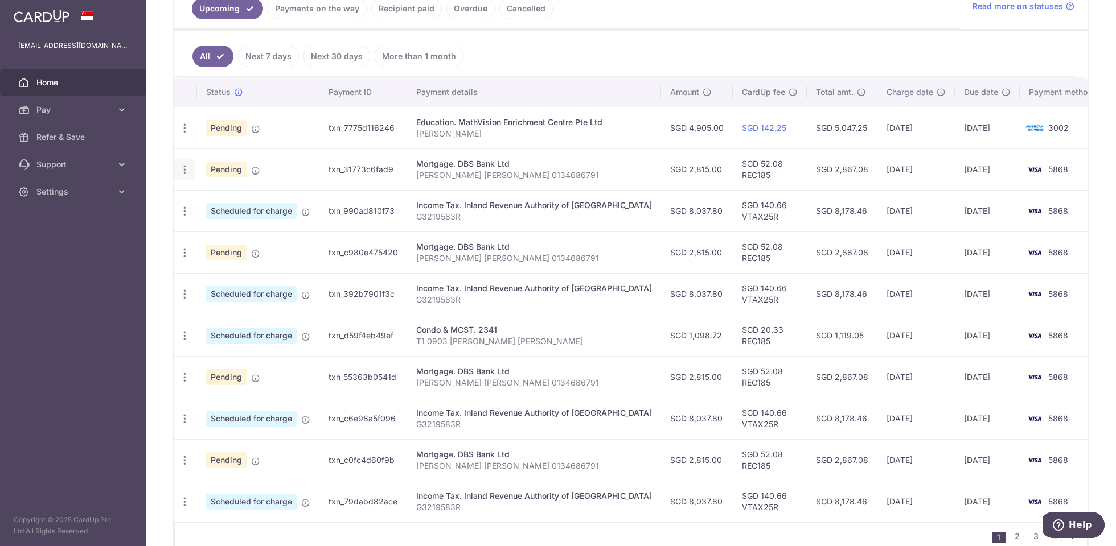
click at [183, 134] on icon "button" at bounding box center [185, 128] width 12 height 12
click at [158, 255] on div "× Pause Schedule Pause all future payments in this series Pause just this one p…" at bounding box center [631, 273] width 970 height 546
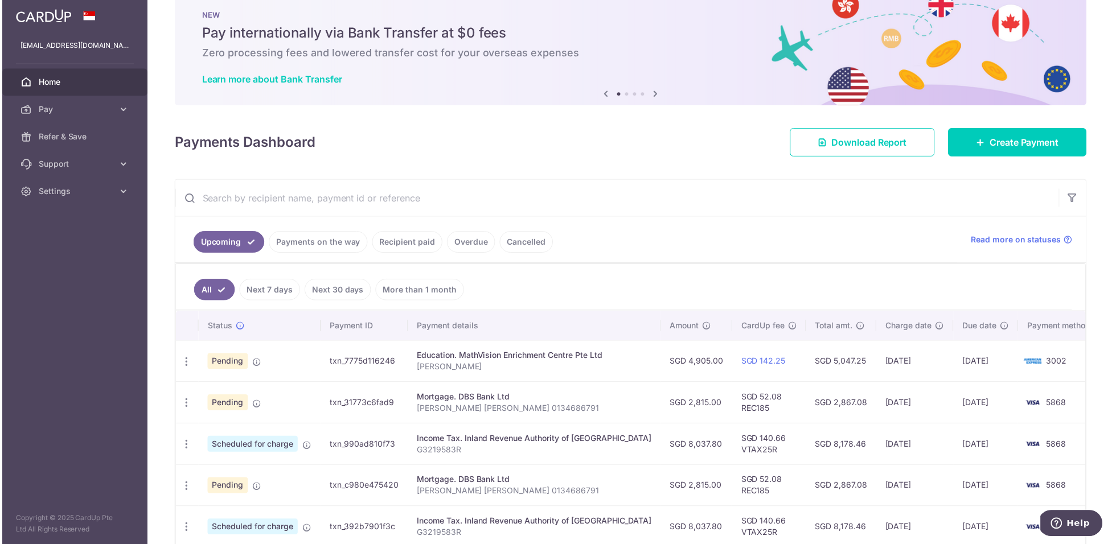
scroll to position [0, 0]
